Goal: Check status: Check status

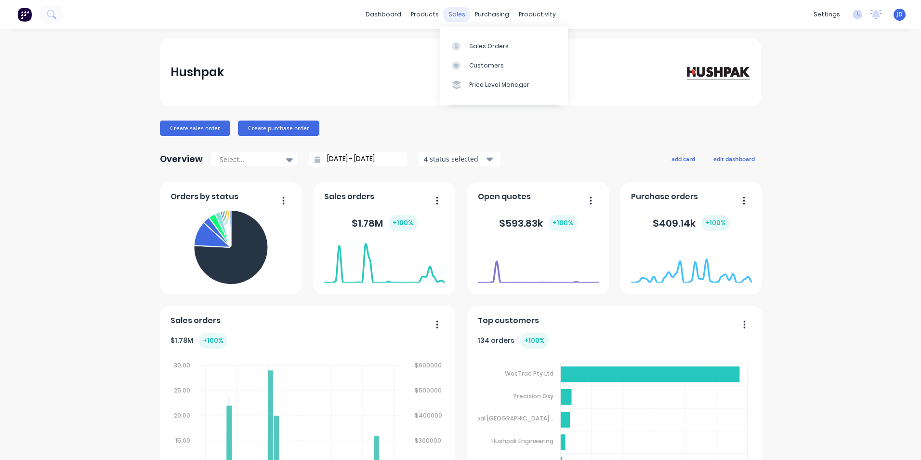
click at [451, 13] on div "sales" at bounding box center [457, 14] width 27 height 14
click at [478, 46] on div "Sales Orders" at bounding box center [489, 46] width 40 height 9
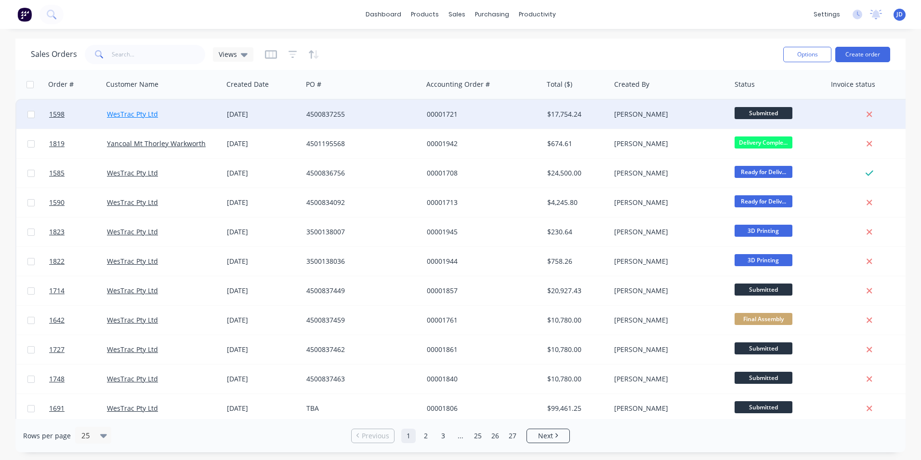
click at [132, 111] on link "WesTrac Pty Ltd" at bounding box center [132, 113] width 51 height 9
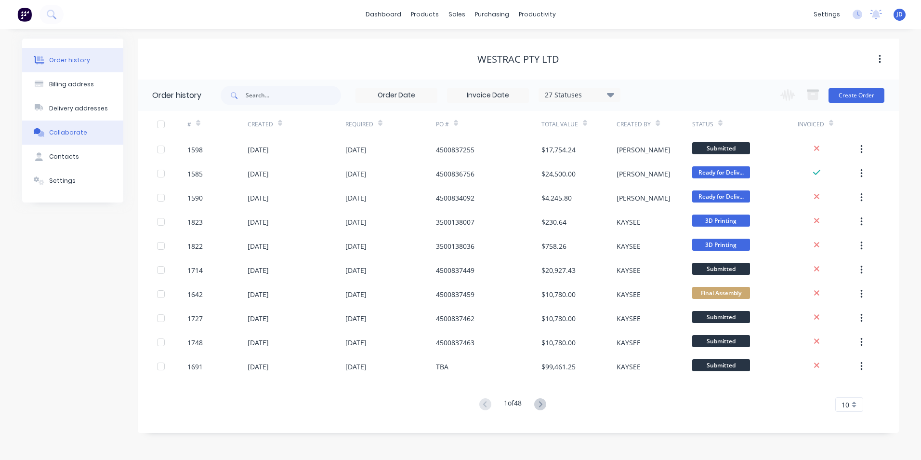
click at [51, 130] on div "Collaborate" at bounding box center [68, 132] width 38 height 9
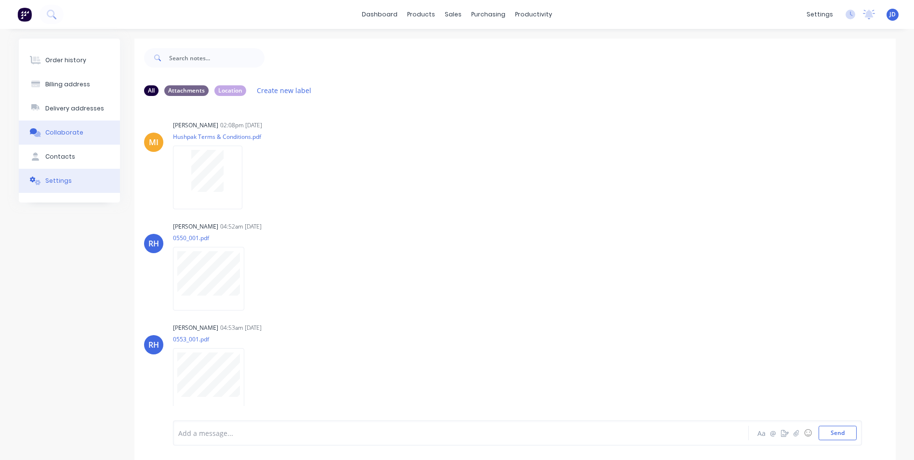
click at [59, 179] on div "Settings" at bounding box center [58, 180] width 27 height 9
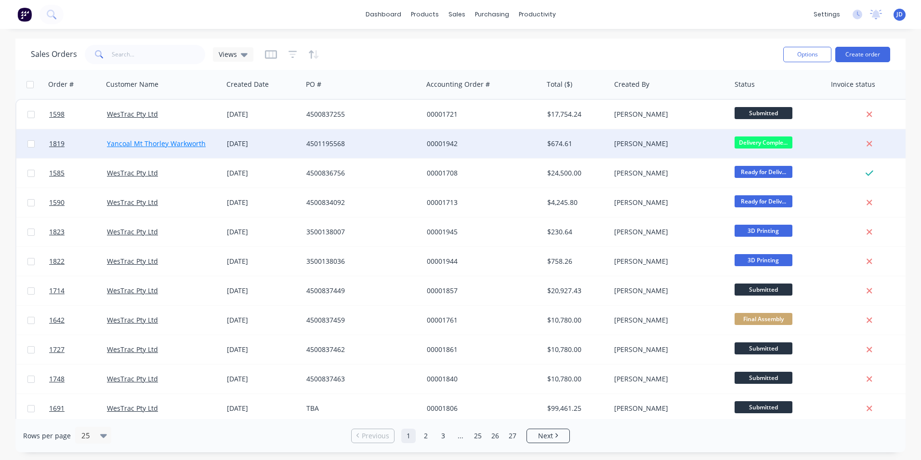
click at [146, 142] on link "Yancoal Mt Thorley Warkworth" at bounding box center [156, 143] width 99 height 9
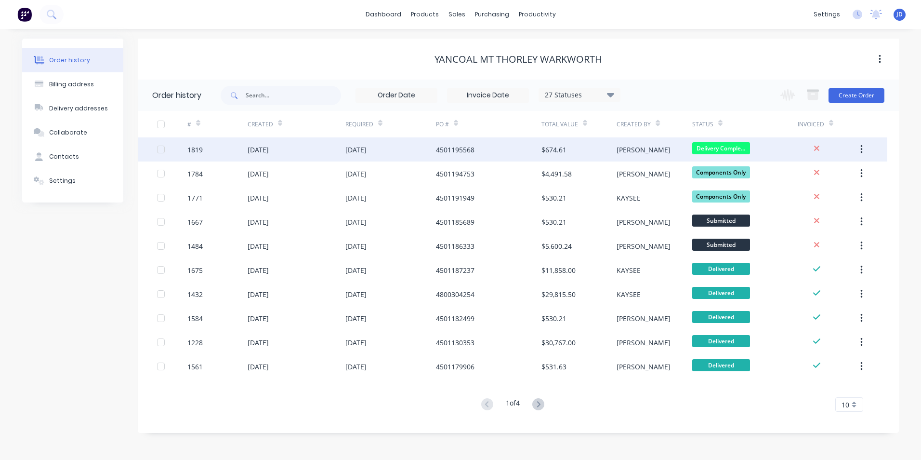
click at [192, 150] on div "1819" at bounding box center [194, 150] width 15 height 10
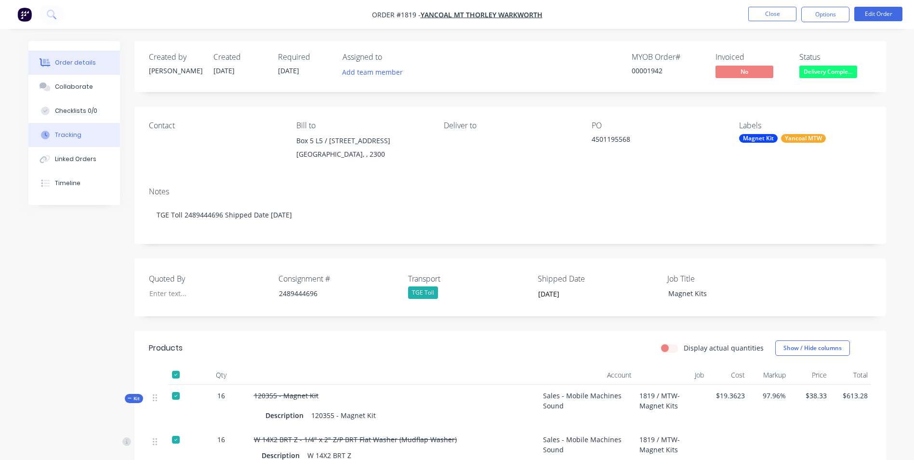
click at [69, 136] on div "Tracking" at bounding box center [68, 135] width 27 height 9
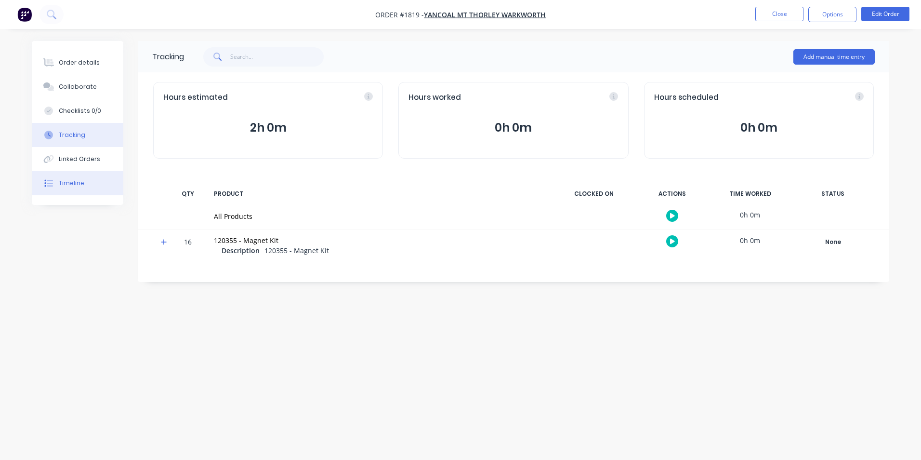
click at [70, 180] on div "Timeline" at bounding box center [72, 183] width 26 height 9
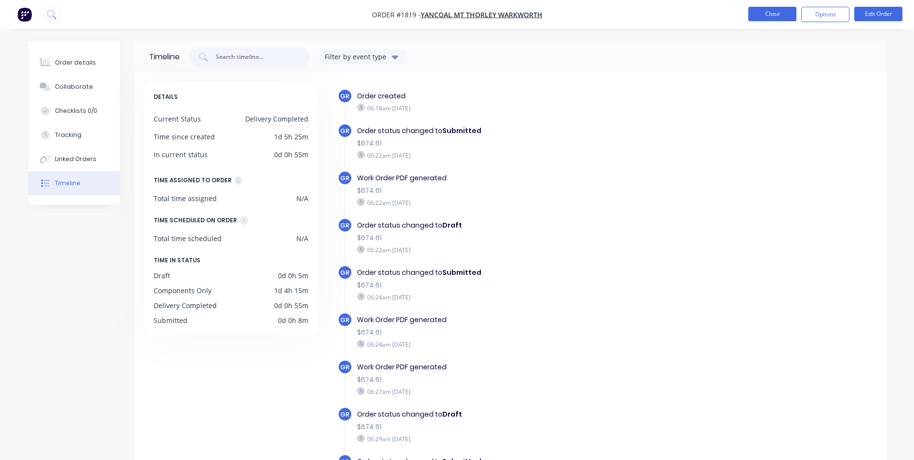
click at [757, 15] on button "Close" at bounding box center [772, 14] width 48 height 14
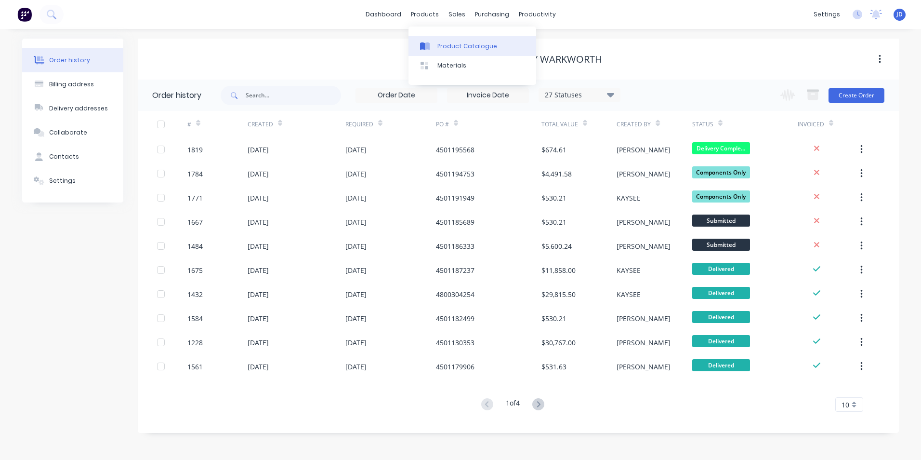
click at [449, 41] on link "Product Catalogue" at bounding box center [473, 45] width 128 height 19
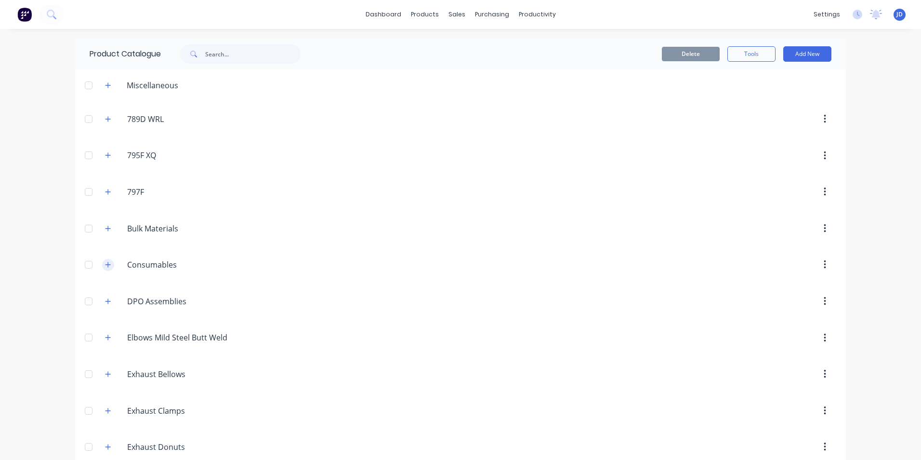
click at [105, 266] on icon "button" at bounding box center [108, 264] width 6 height 7
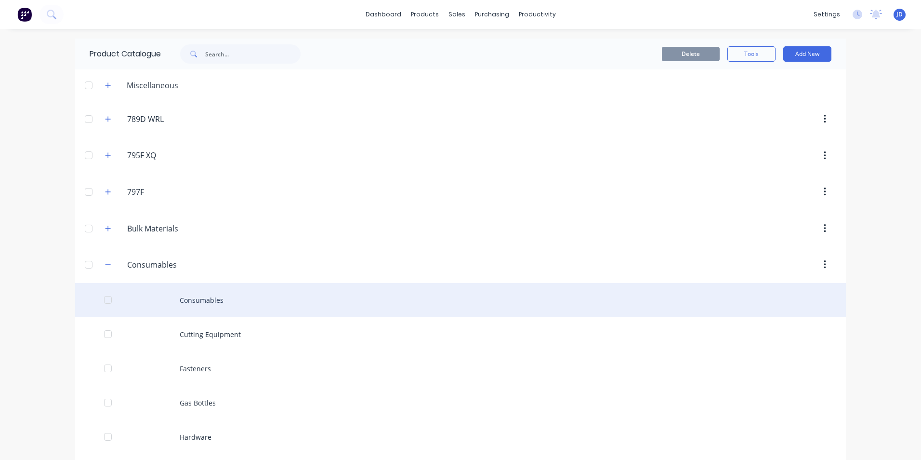
click at [192, 298] on div "Consumables" at bounding box center [460, 300] width 771 height 34
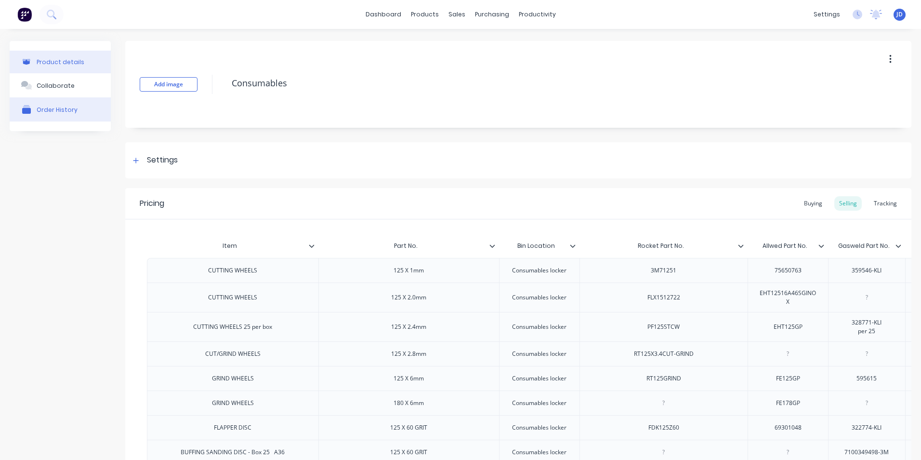
click at [47, 111] on div "Order History" at bounding box center [57, 109] width 41 height 7
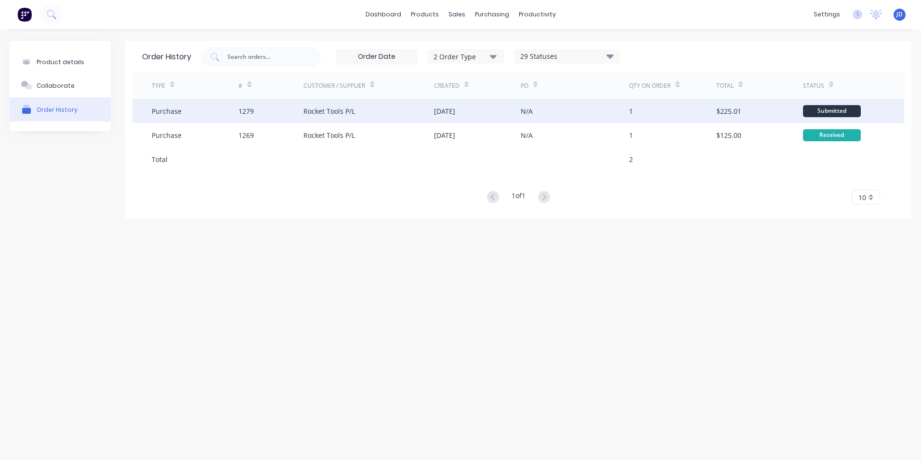
click at [325, 109] on div "Rocket Tools P/L" at bounding box center [330, 111] width 52 height 10
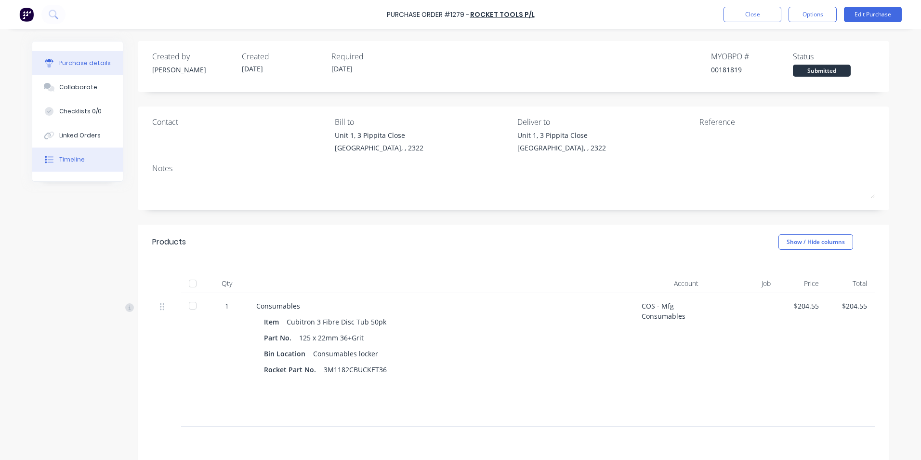
click at [64, 160] on div "Timeline" at bounding box center [72, 159] width 26 height 9
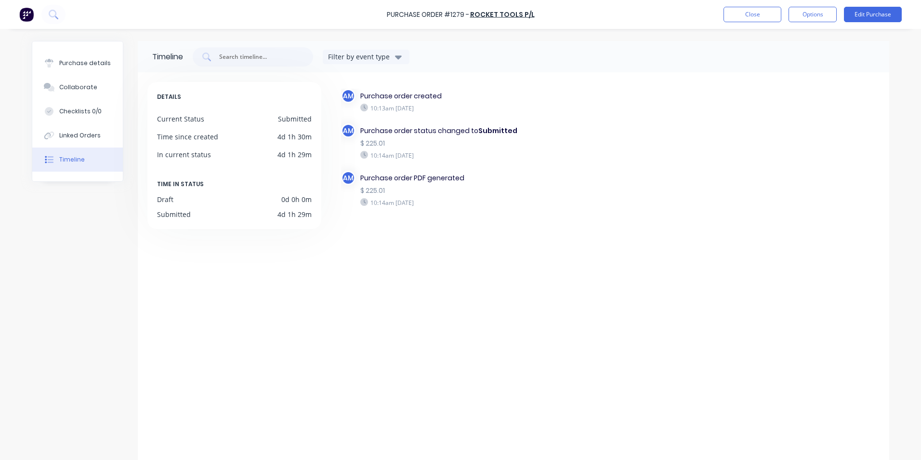
click at [397, 53] on icon "button" at bounding box center [398, 57] width 7 height 11
click at [69, 66] on div "Purchase details" at bounding box center [85, 63] width 52 height 9
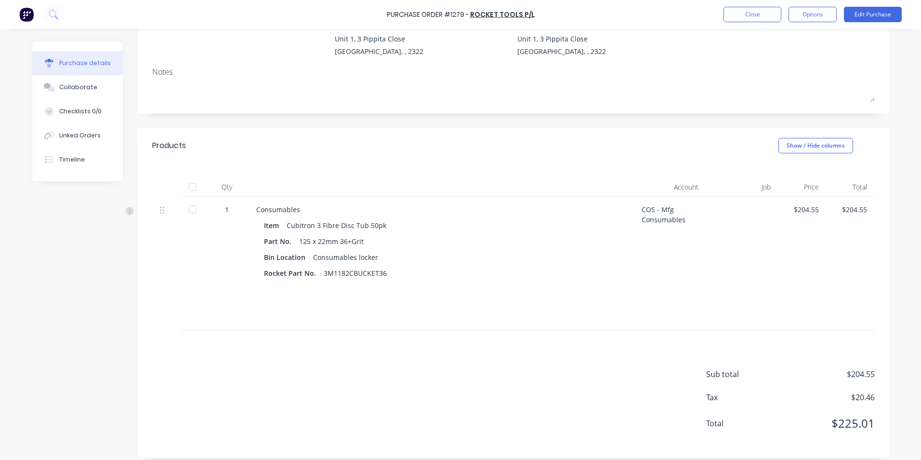
scroll to position [104, 0]
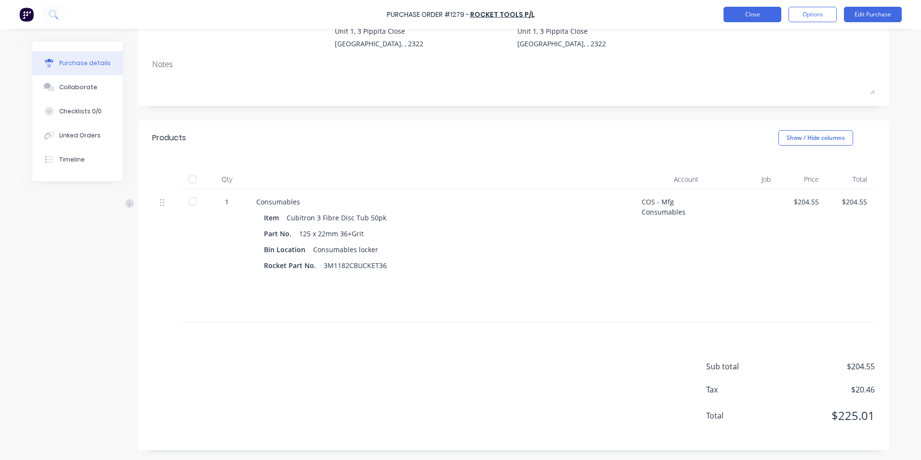
click at [759, 17] on button "Close" at bounding box center [753, 14] width 58 height 15
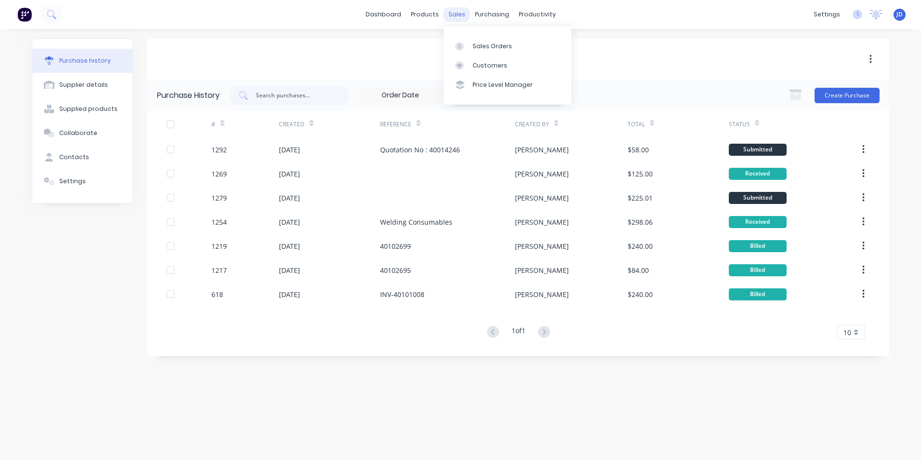
click at [456, 15] on div "sales" at bounding box center [457, 14] width 27 height 14
click at [487, 49] on div "Sales Orders" at bounding box center [493, 46] width 40 height 9
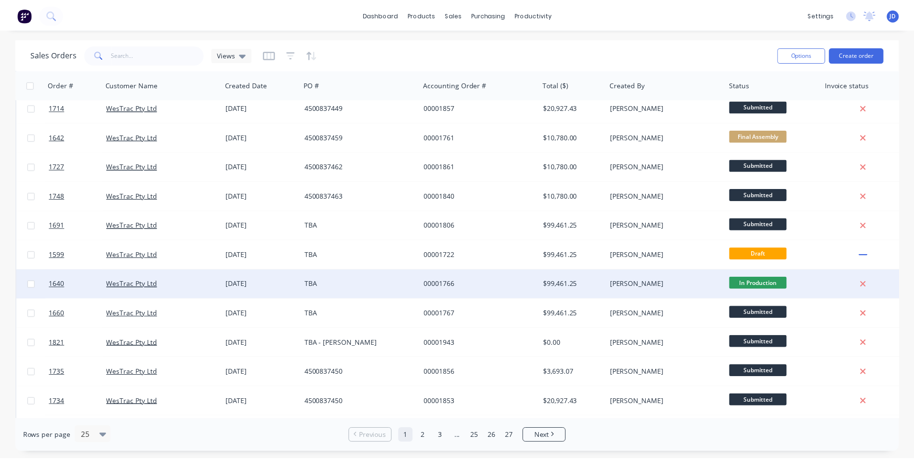
scroll to position [193, 0]
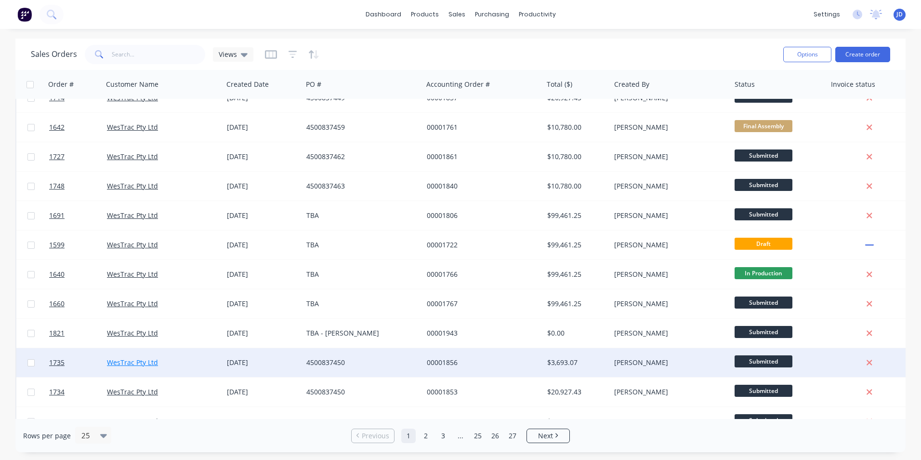
click at [121, 361] on link "WesTrac Pty Ltd" at bounding box center [132, 362] width 51 height 9
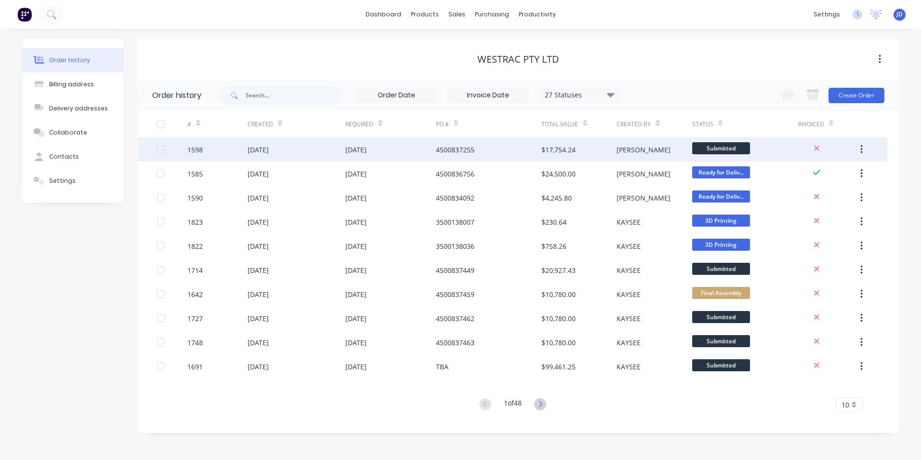
click at [192, 151] on div "1598" at bounding box center [194, 150] width 15 height 10
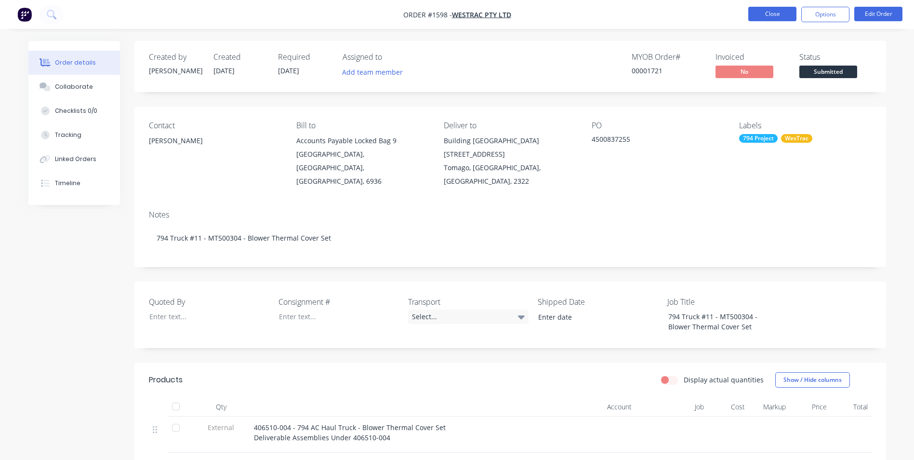
click at [777, 14] on button "Close" at bounding box center [772, 14] width 48 height 14
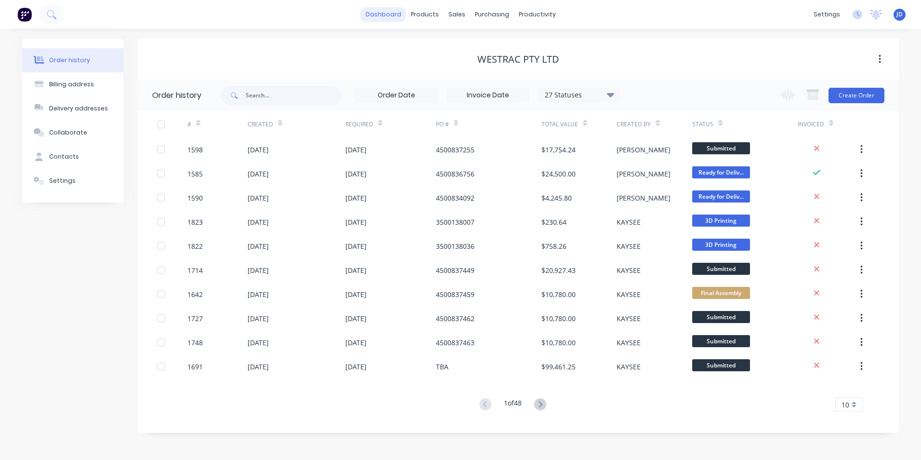
click at [379, 14] on link "dashboard" at bounding box center [383, 14] width 45 height 14
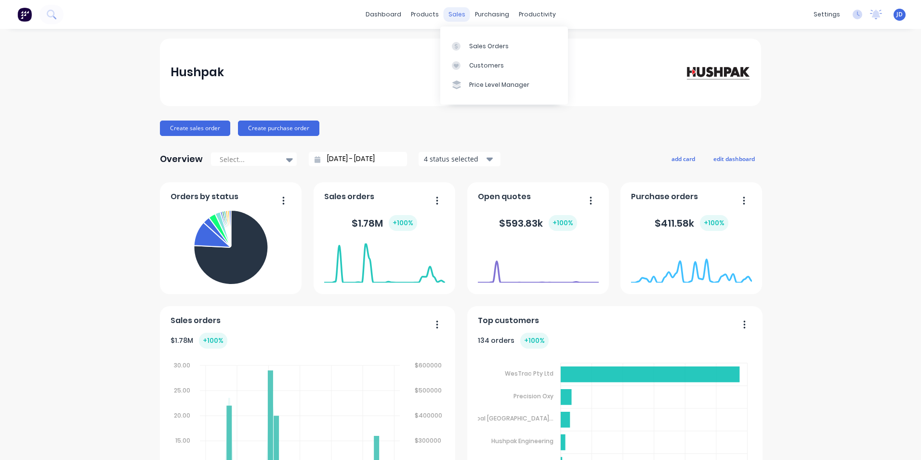
click at [446, 15] on div "sales" at bounding box center [457, 14] width 27 height 14
click at [475, 42] on div "Sales Orders" at bounding box center [489, 46] width 40 height 9
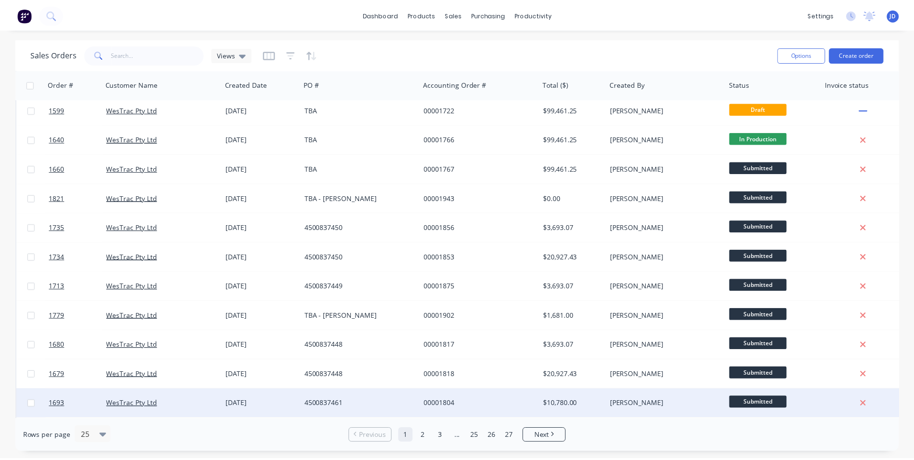
scroll to position [420, 0]
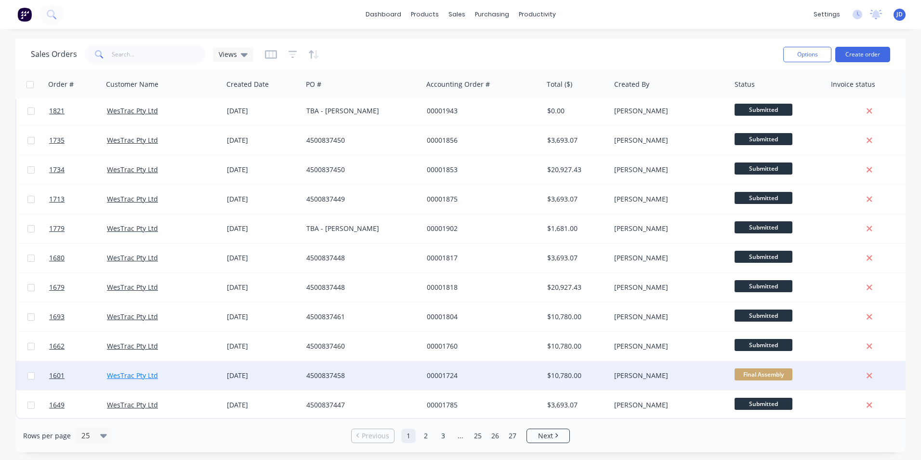
click at [126, 371] on link "WesTrac Pty Ltd" at bounding box center [132, 375] width 51 height 9
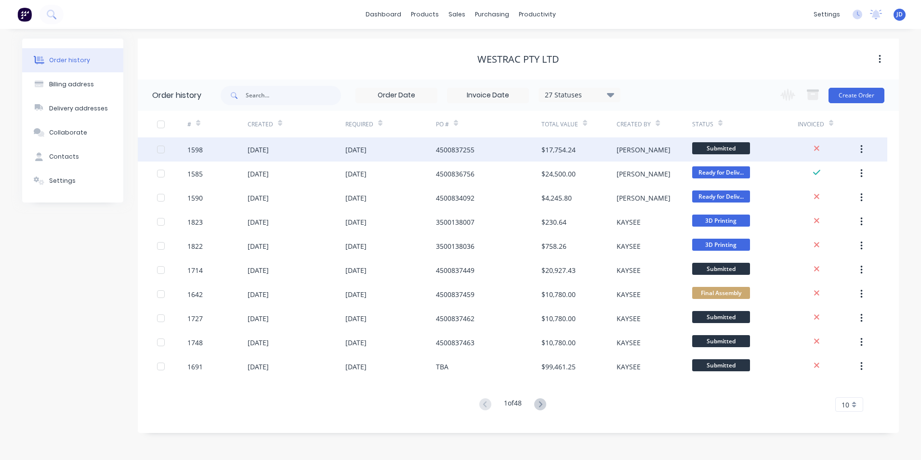
click at [189, 149] on div "1598" at bounding box center [194, 150] width 15 height 10
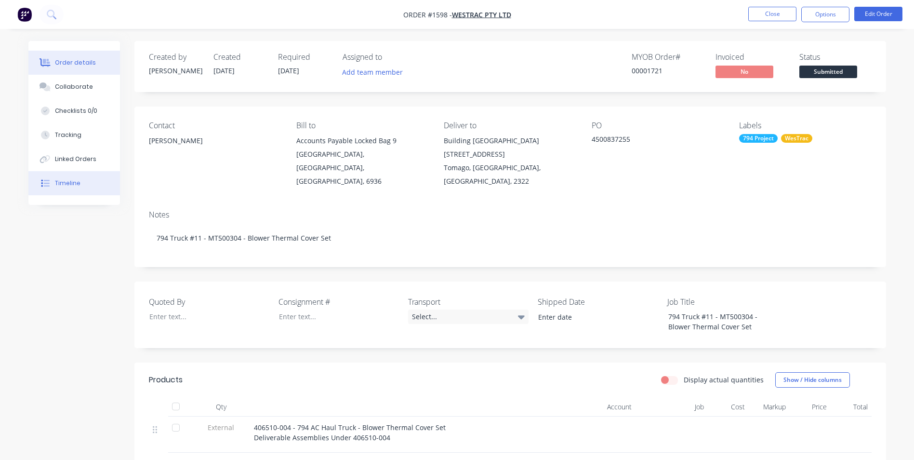
click at [70, 185] on div "Timeline" at bounding box center [68, 183] width 26 height 9
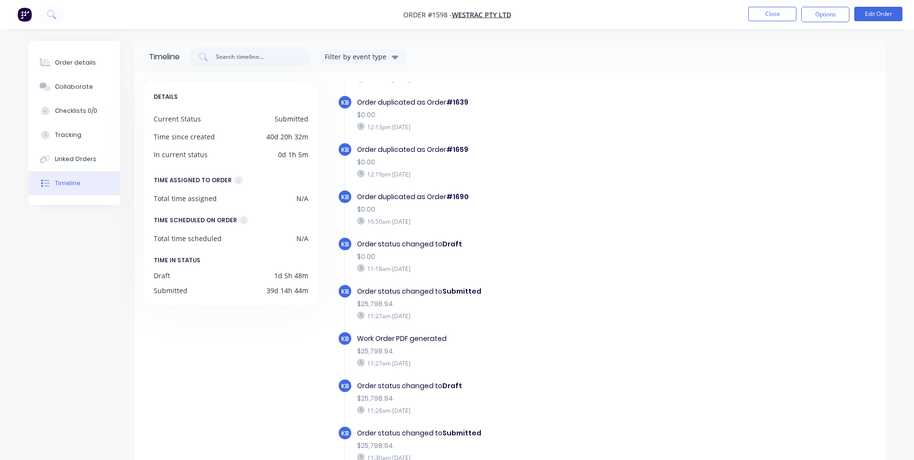
scroll to position [193, 0]
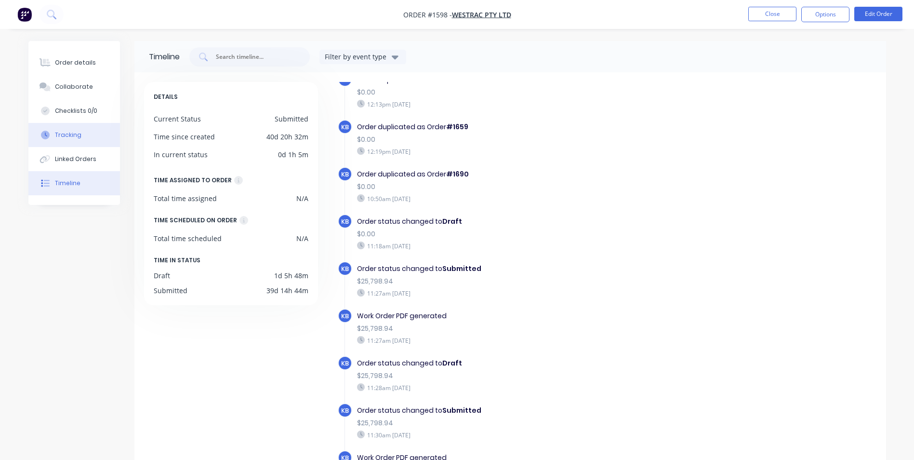
click at [72, 139] on div "Tracking" at bounding box center [68, 135] width 27 height 9
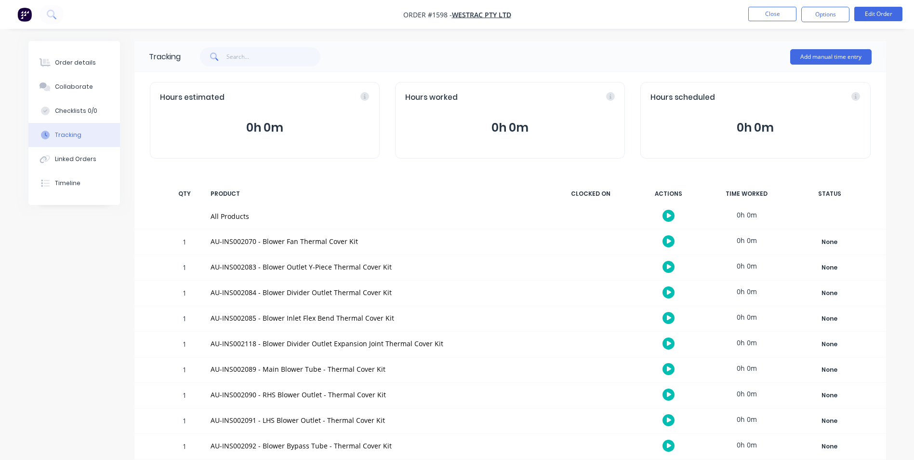
scroll to position [9, 0]
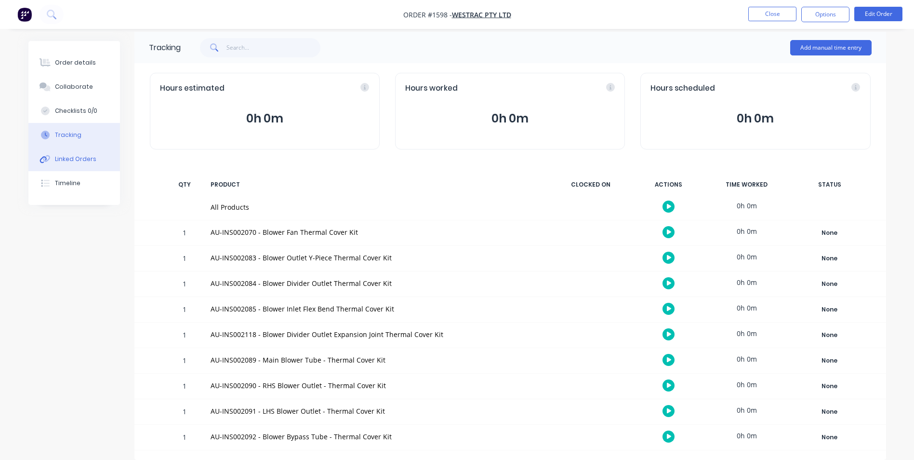
click at [73, 161] on div "Linked Orders" at bounding box center [75, 159] width 41 height 9
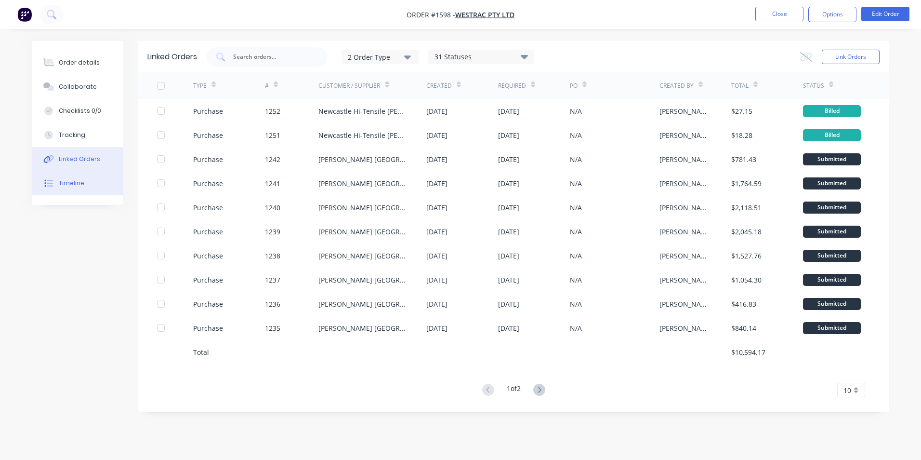
click at [72, 179] on div "Timeline" at bounding box center [72, 183] width 26 height 9
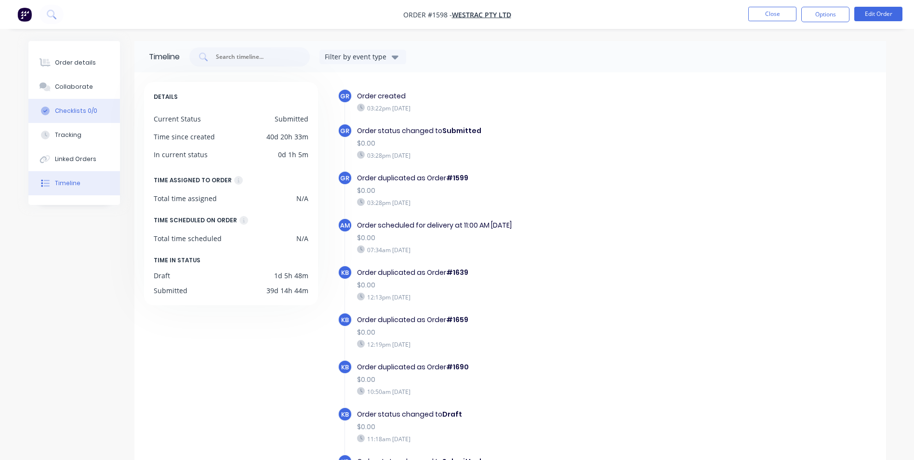
click at [72, 111] on div "Checklists 0/0" at bounding box center [76, 110] width 42 height 9
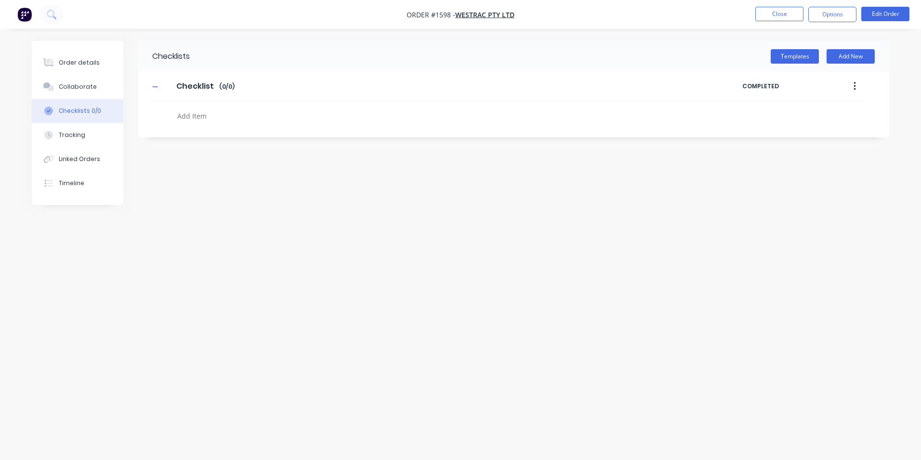
click at [194, 118] on textarea at bounding box center [405, 116] width 464 height 14
click at [854, 85] on icon "button" at bounding box center [855, 86] width 2 height 11
click at [72, 61] on div "Order details" at bounding box center [79, 62] width 41 height 9
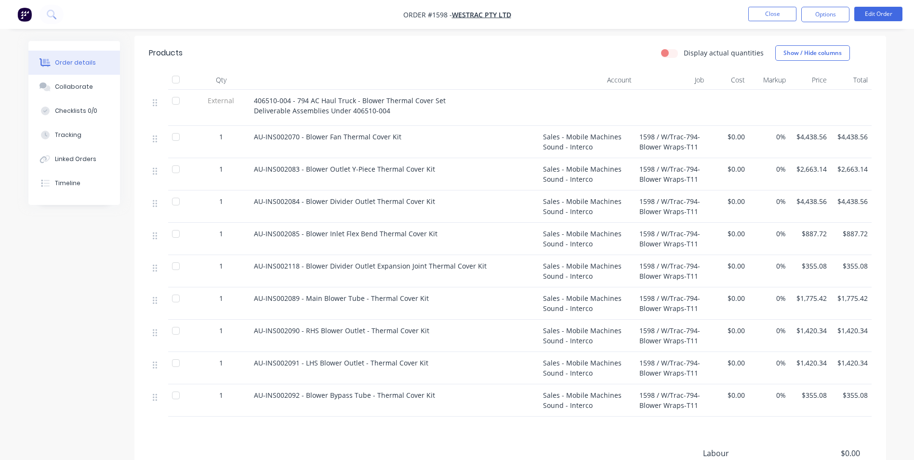
scroll to position [297, 0]
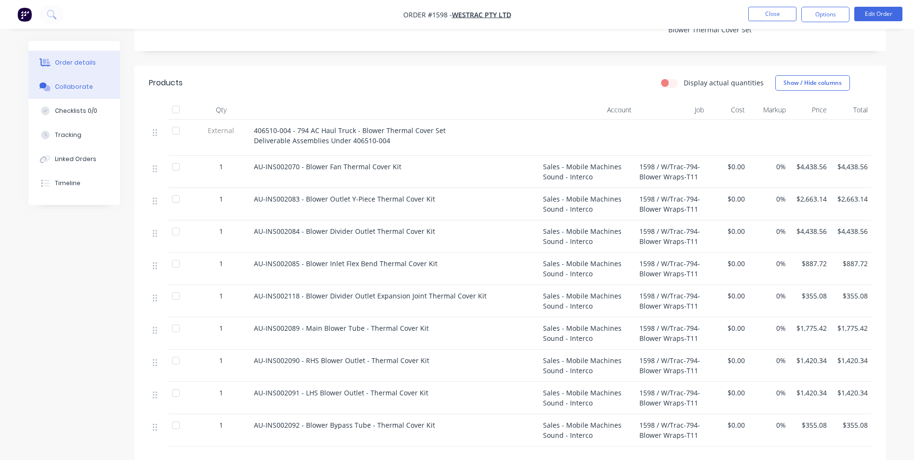
click at [60, 85] on div "Collaborate" at bounding box center [74, 86] width 38 height 9
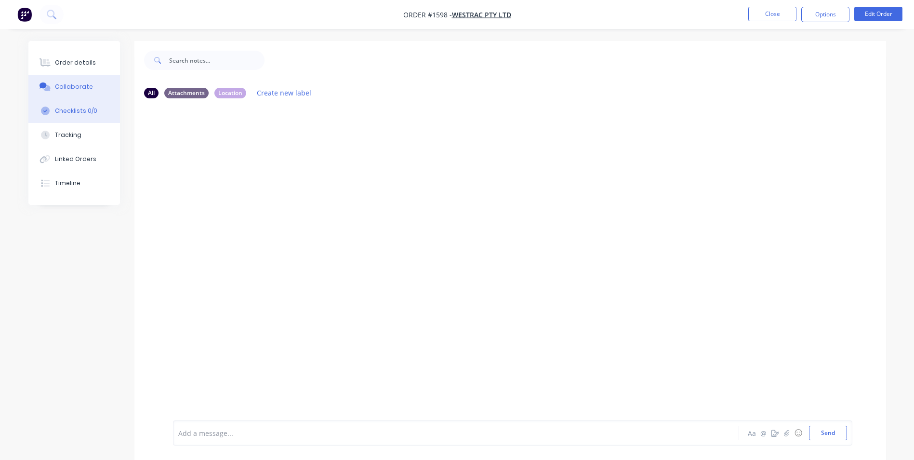
click at [76, 110] on div "Checklists 0/0" at bounding box center [76, 110] width 42 height 9
type textarea "x"
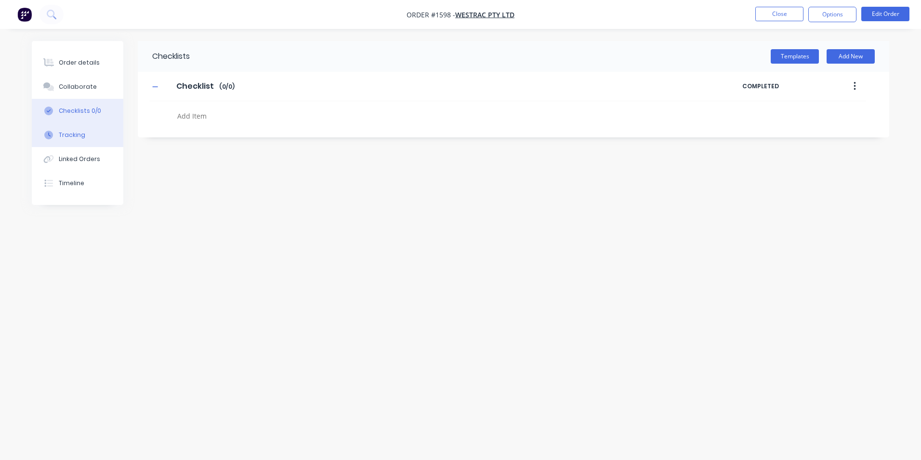
click at [75, 134] on div "Tracking" at bounding box center [72, 135] width 27 height 9
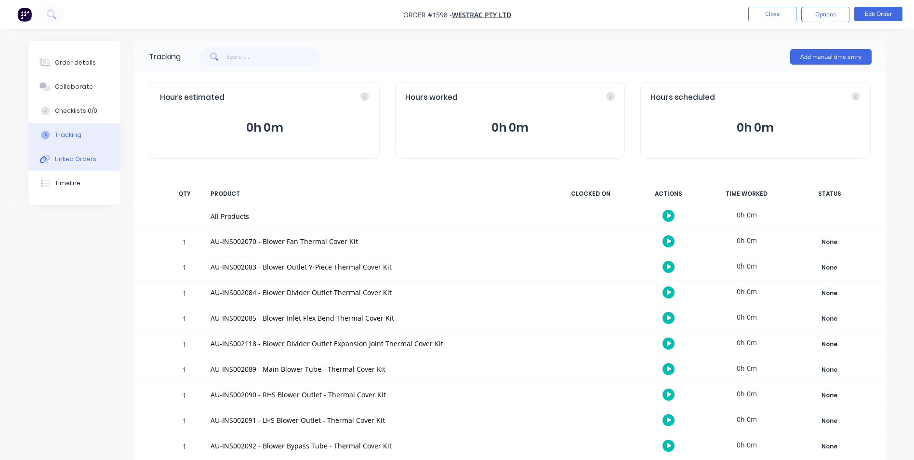
click at [82, 156] on div "Linked Orders" at bounding box center [75, 159] width 41 height 9
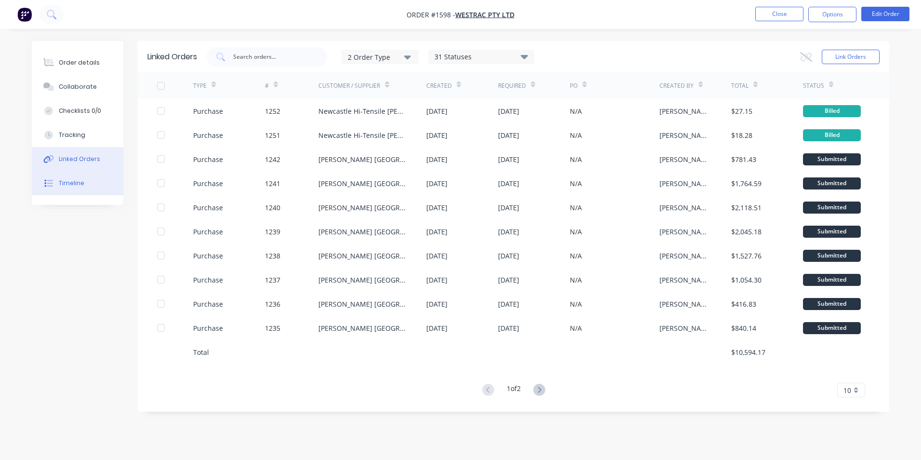
click at [71, 184] on div "Timeline" at bounding box center [72, 183] width 26 height 9
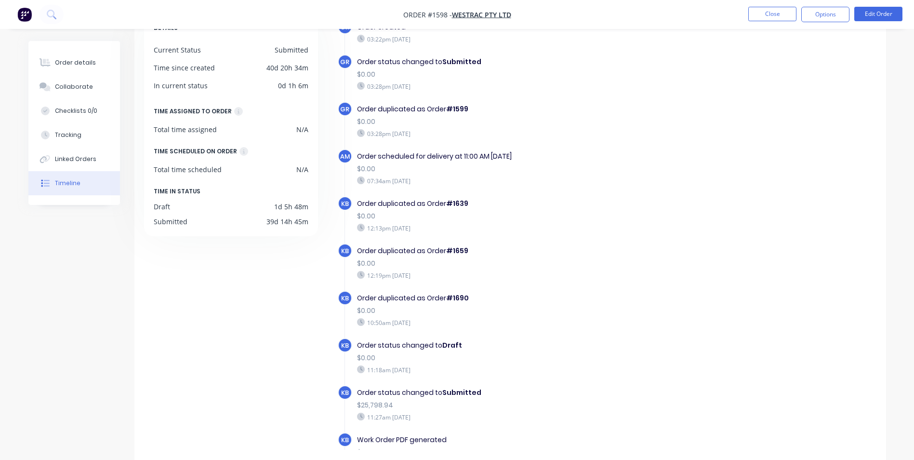
scroll to position [73, 0]
